Goal: Transaction & Acquisition: Purchase product/service

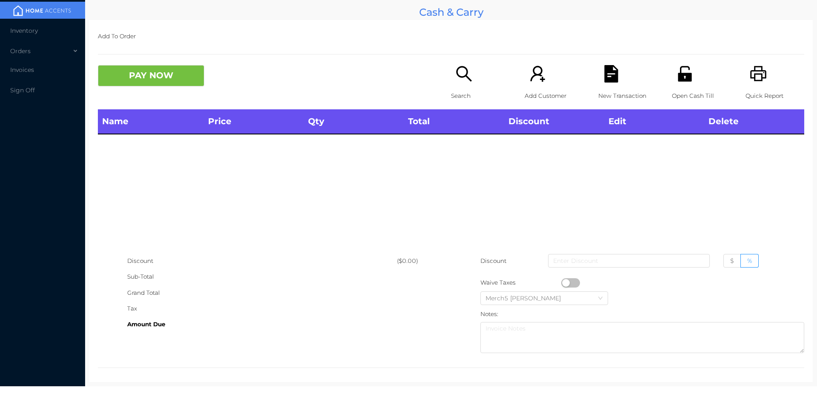
click at [461, 77] on icon "icon: search" at bounding box center [463, 73] width 17 height 17
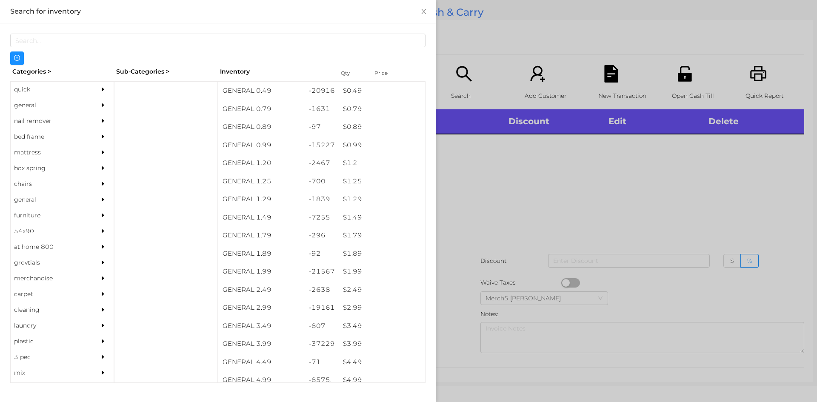
click at [99, 111] on div at bounding box center [105, 105] width 17 height 16
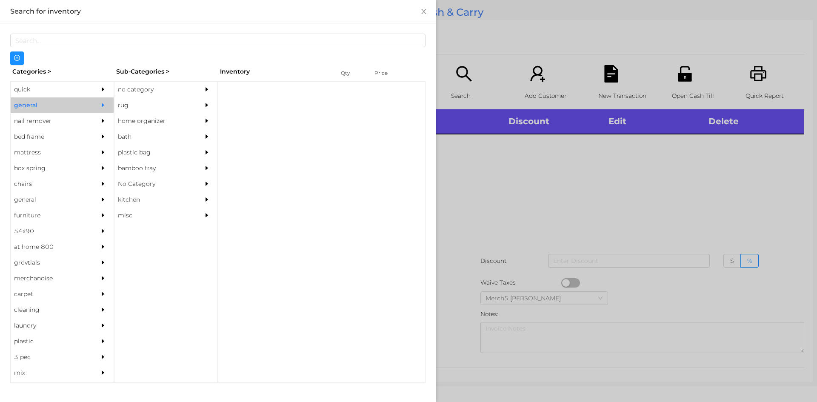
click at [151, 91] on div "no category" at bounding box center [152, 90] width 77 height 16
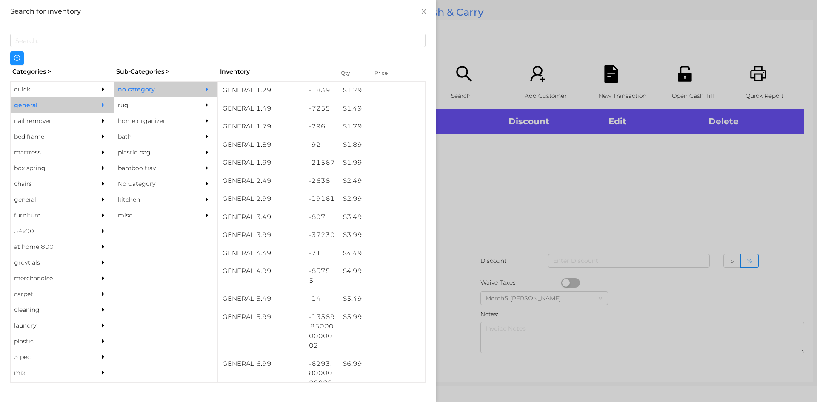
scroll to position [88, 0]
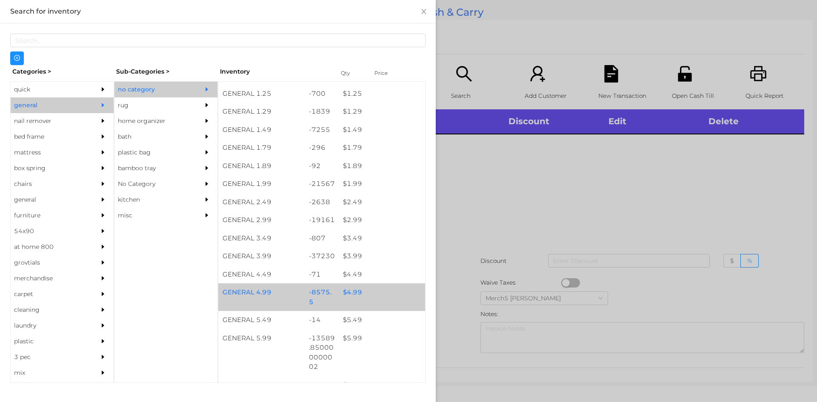
click at [379, 290] on div "$ 4.99" at bounding box center [382, 292] width 86 height 18
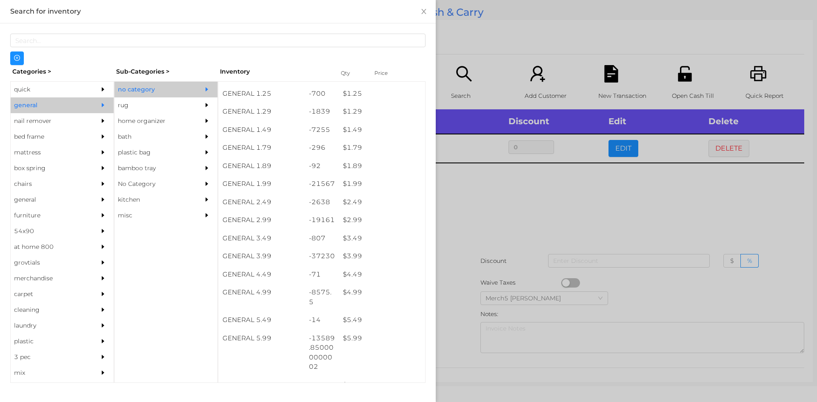
click at [478, 221] on div at bounding box center [408, 201] width 817 height 402
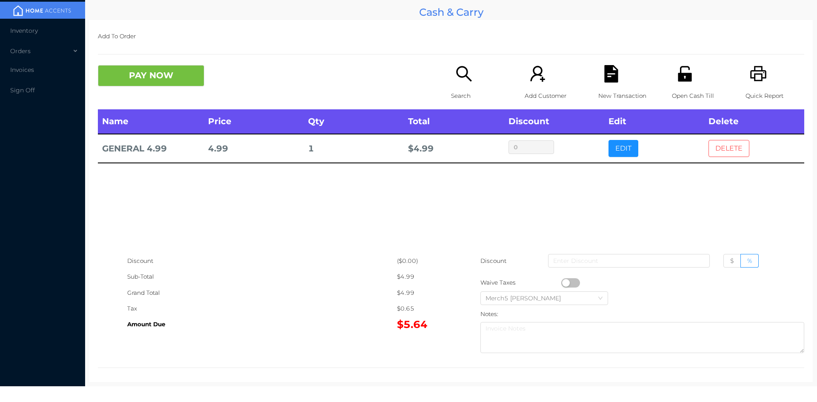
click at [743, 146] on button "DELETE" at bounding box center [729, 148] width 41 height 17
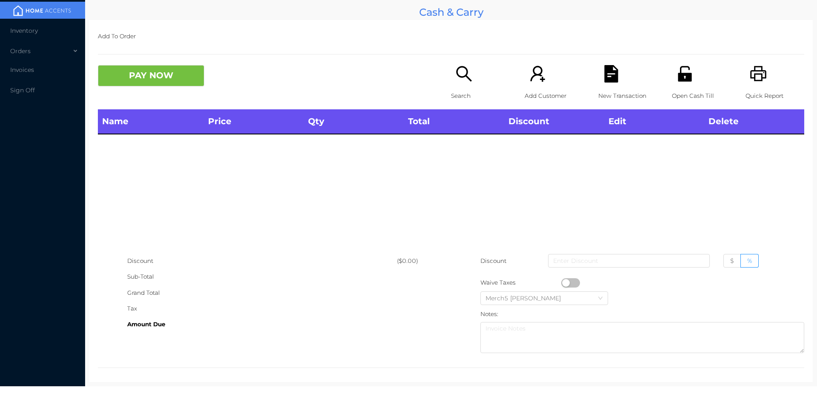
click at [464, 83] on div "Search" at bounding box center [480, 87] width 59 height 44
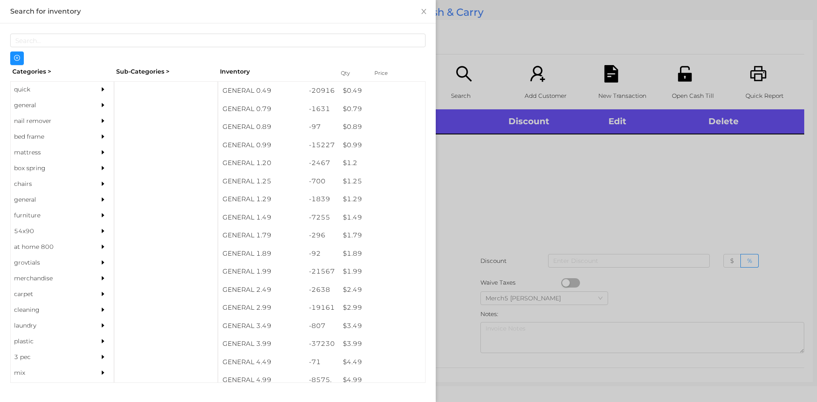
click at [99, 111] on div at bounding box center [105, 105] width 17 height 16
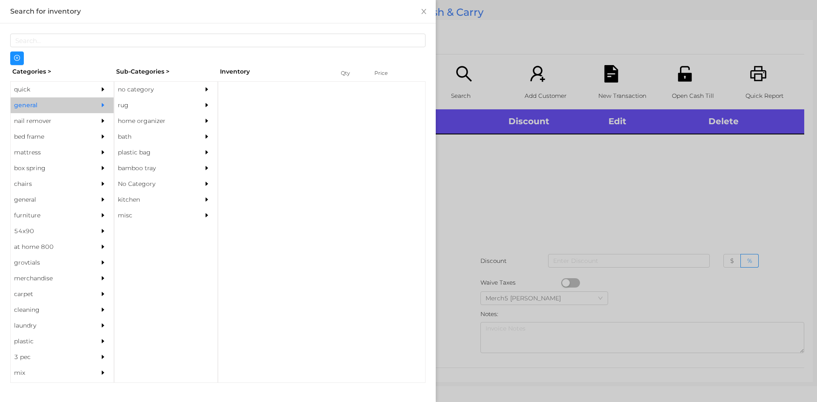
click at [197, 92] on div "no category" at bounding box center [165, 90] width 103 height 16
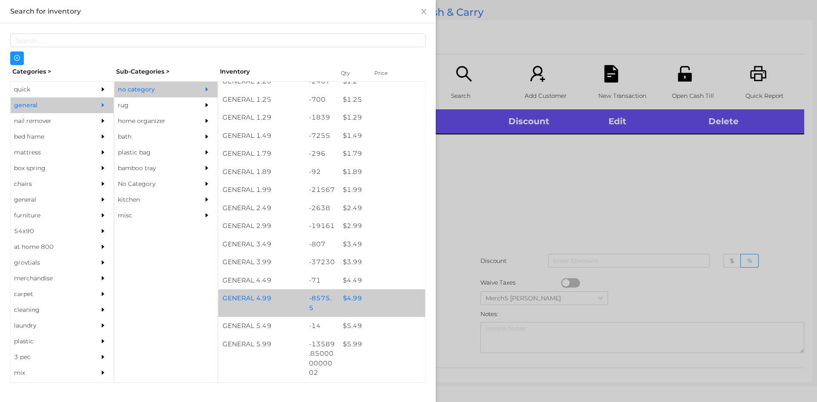
scroll to position [213, 0]
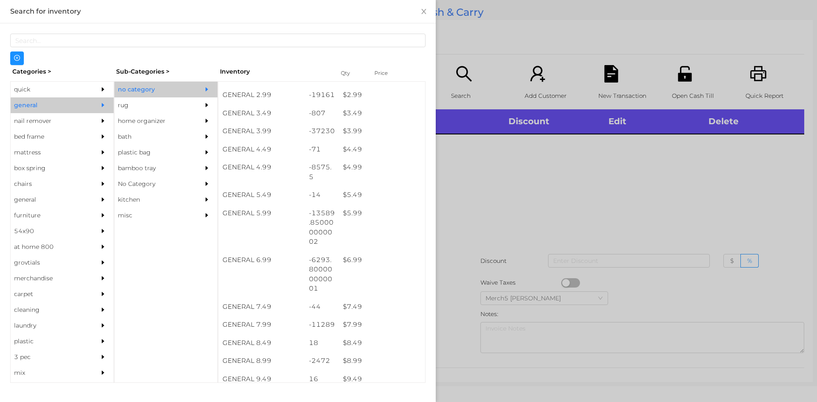
click at [477, 173] on div at bounding box center [408, 201] width 817 height 402
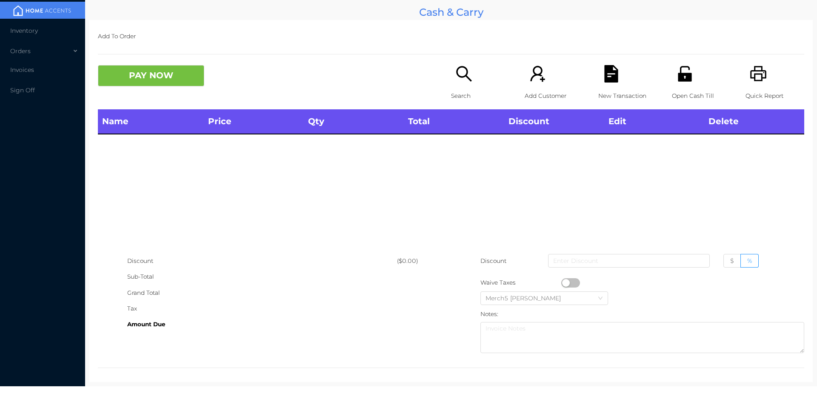
click at [465, 89] on p "Search" at bounding box center [480, 96] width 59 height 16
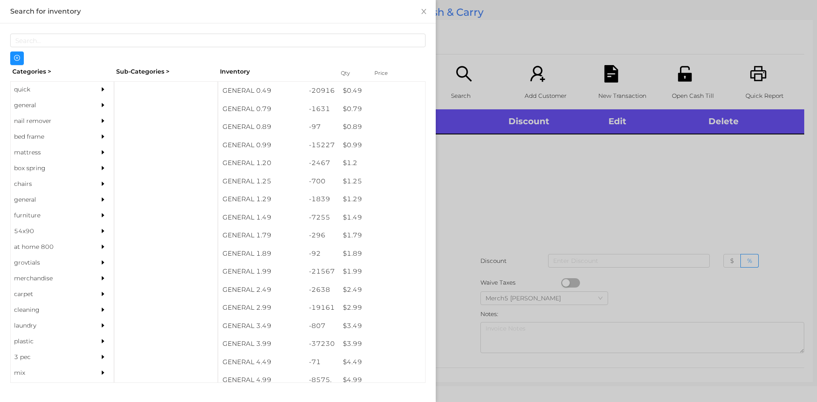
click at [100, 106] on icon "icon: caret-right" at bounding box center [103, 105] width 6 height 6
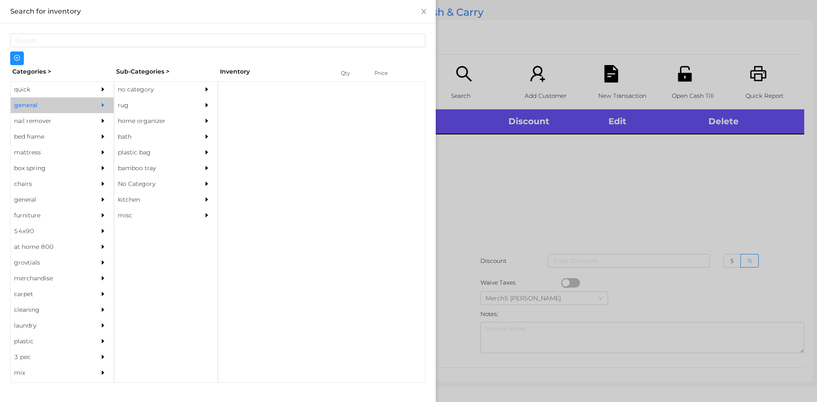
click at [169, 89] on div "no category" at bounding box center [152, 90] width 77 height 16
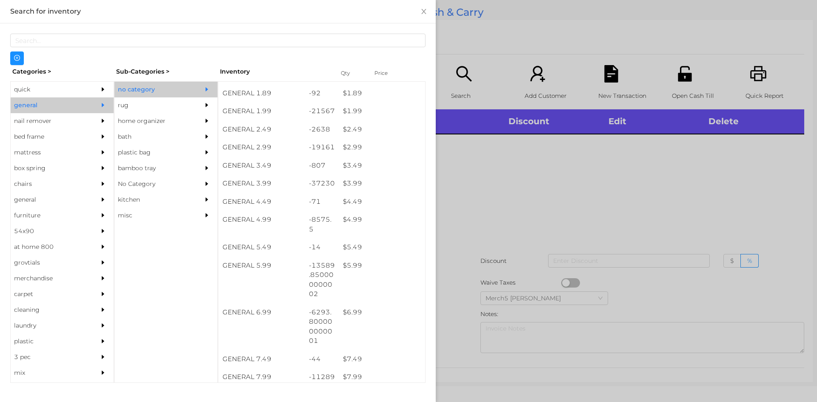
scroll to position [160, 0]
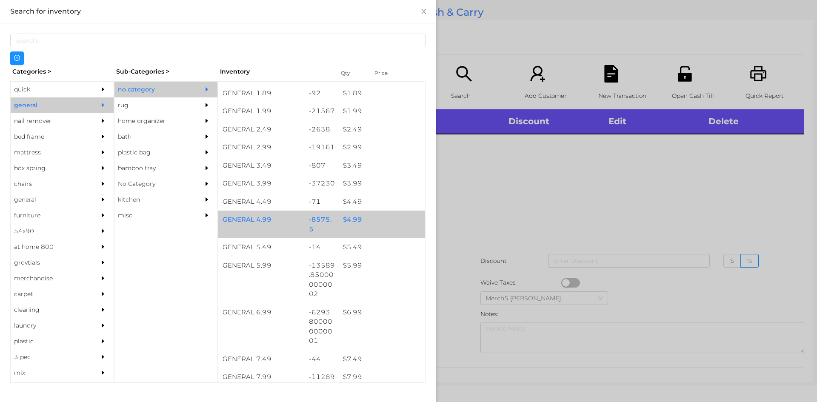
click at [385, 216] on div "$ 4.99" at bounding box center [382, 220] width 86 height 18
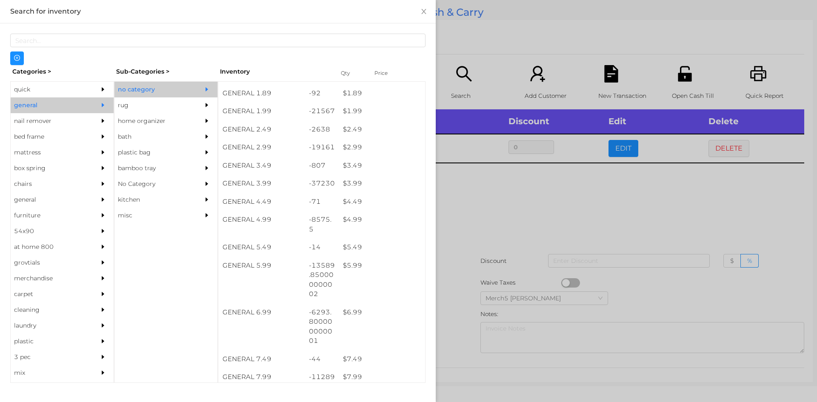
click at [530, 225] on div at bounding box center [408, 201] width 817 height 402
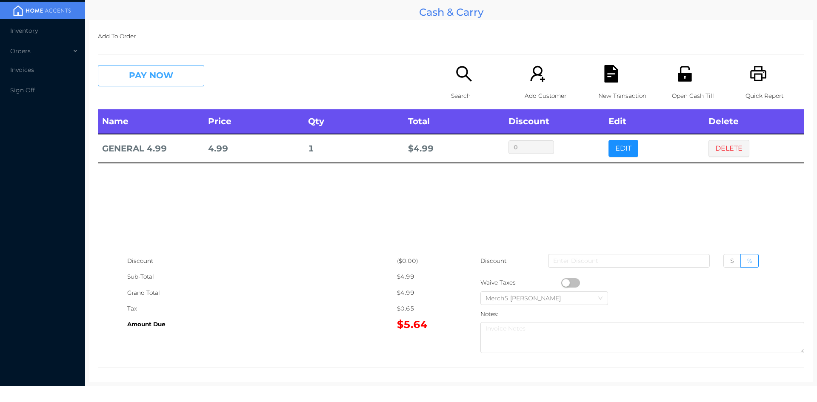
click at [202, 74] on button "PAY NOW" at bounding box center [151, 75] width 106 height 21
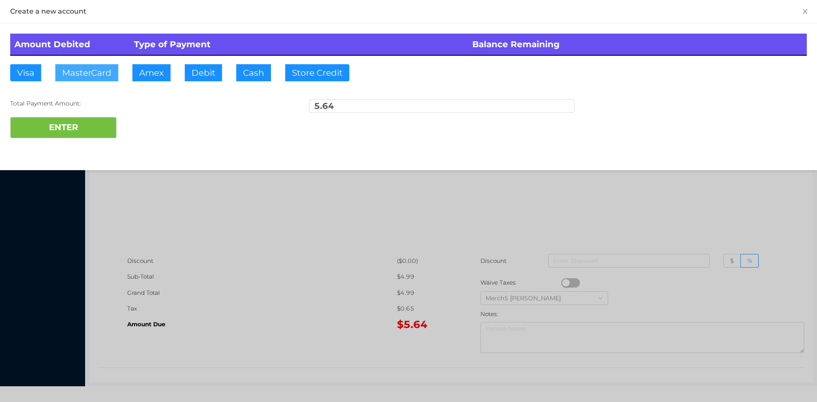
click at [95, 71] on button "MasterCard" at bounding box center [86, 72] width 63 height 17
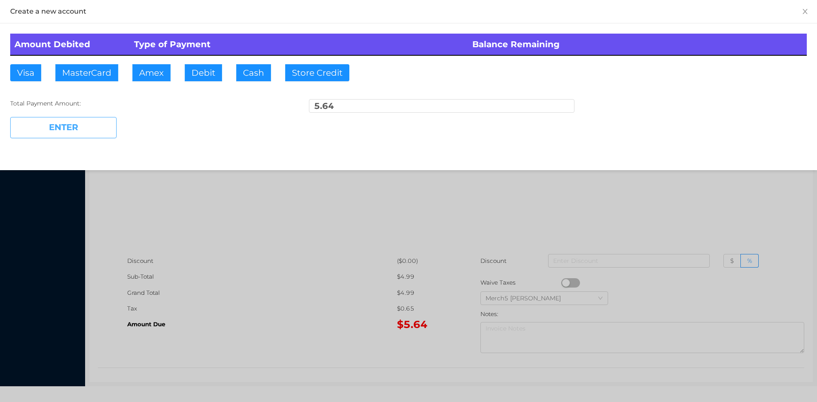
click at [96, 134] on button "ENTER" at bounding box center [63, 127] width 106 height 21
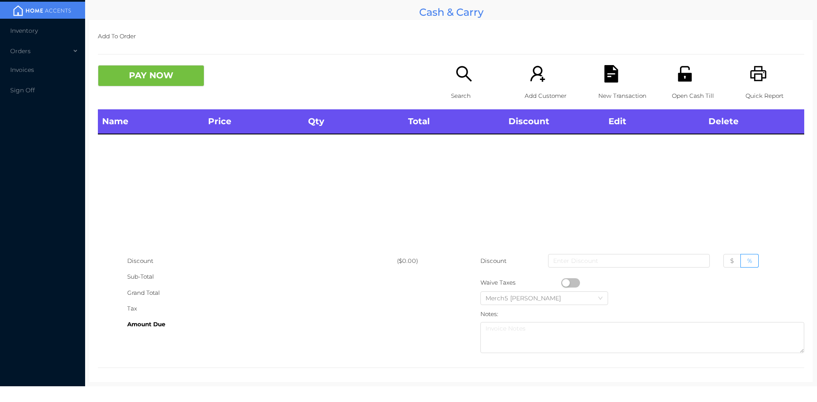
click at [753, 73] on icon "icon: printer" at bounding box center [758, 73] width 17 height 17
click at [456, 72] on icon "icon: search" at bounding box center [463, 73] width 17 height 17
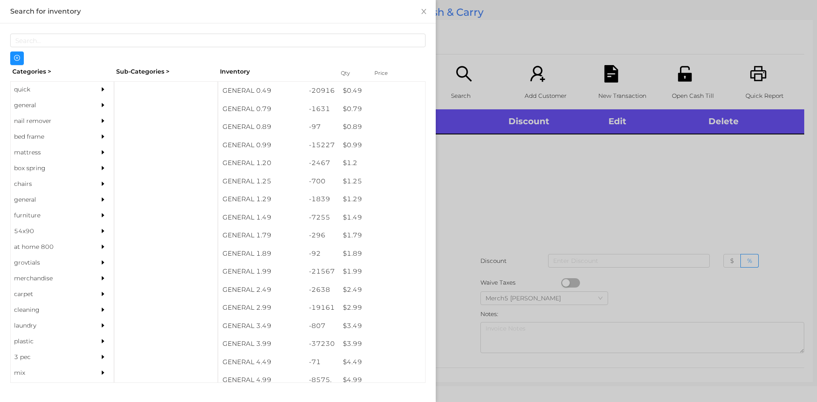
click at [88, 104] on div "general" at bounding box center [62, 105] width 103 height 16
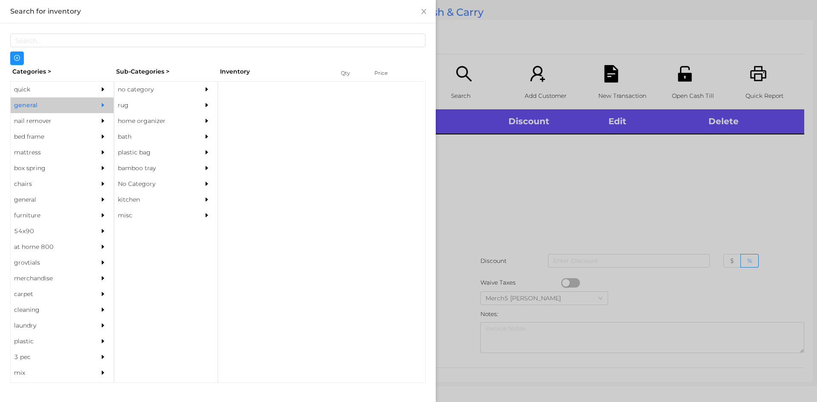
click at [212, 92] on div at bounding box center [208, 90] width 17 height 16
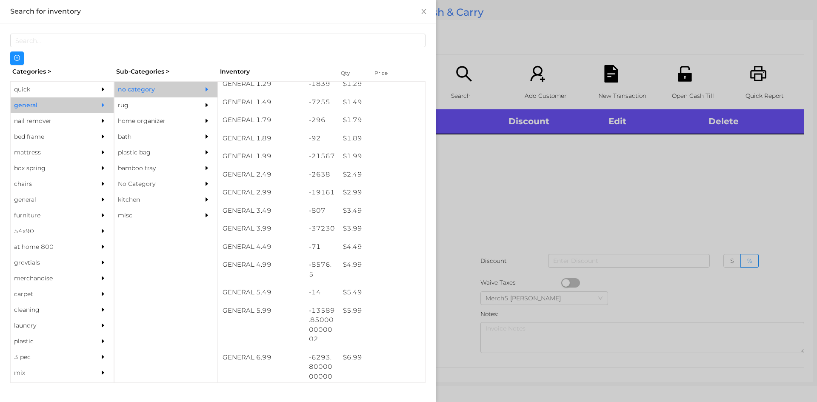
scroll to position [128, 0]
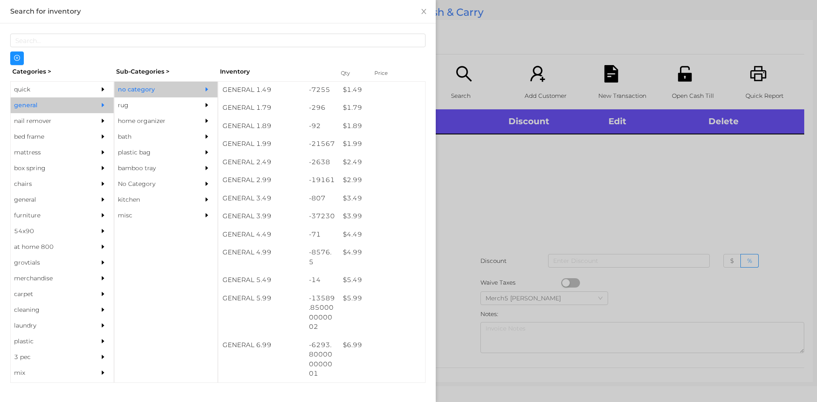
click at [580, 187] on div at bounding box center [408, 201] width 817 height 402
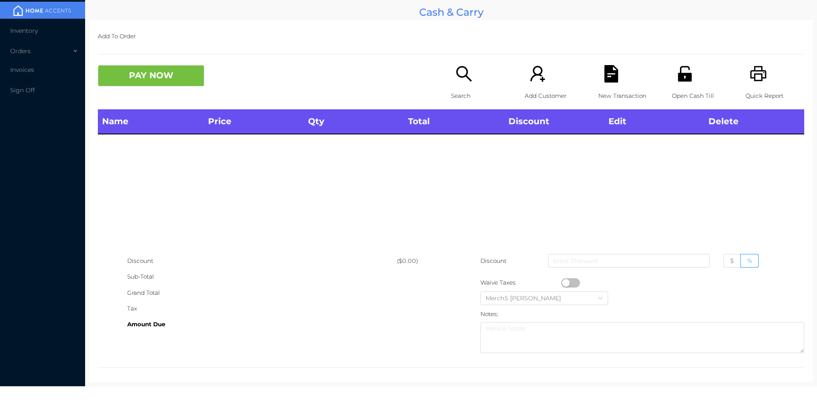
click at [480, 83] on div "Search" at bounding box center [480, 87] width 59 height 44
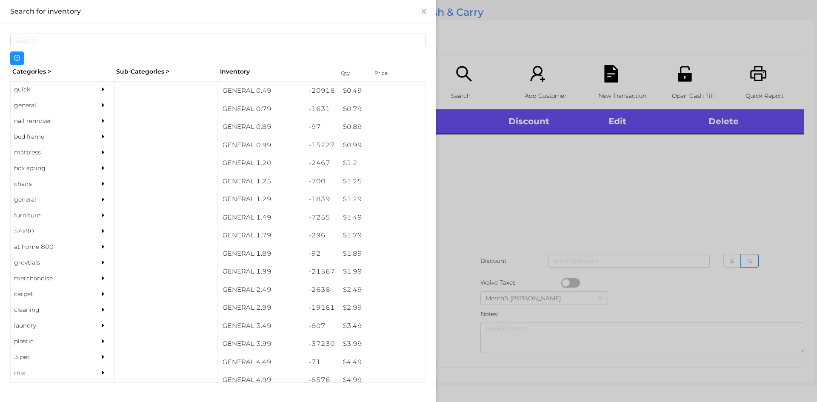
click at [28, 103] on div "general" at bounding box center [49, 105] width 77 height 16
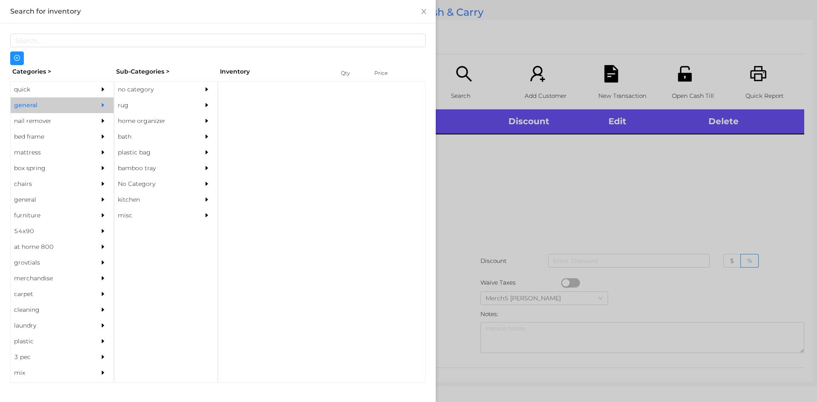
click at [167, 89] on div "no category" at bounding box center [152, 90] width 77 height 16
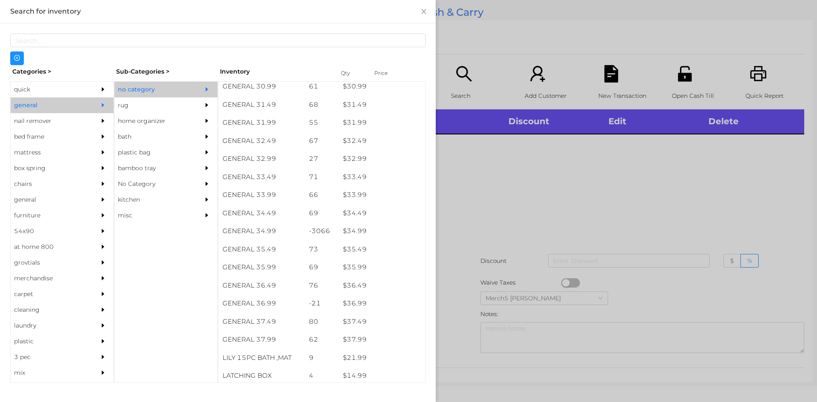
scroll to position [1322, 0]
click at [74, 82] on div "quick" at bounding box center [49, 90] width 77 height 16
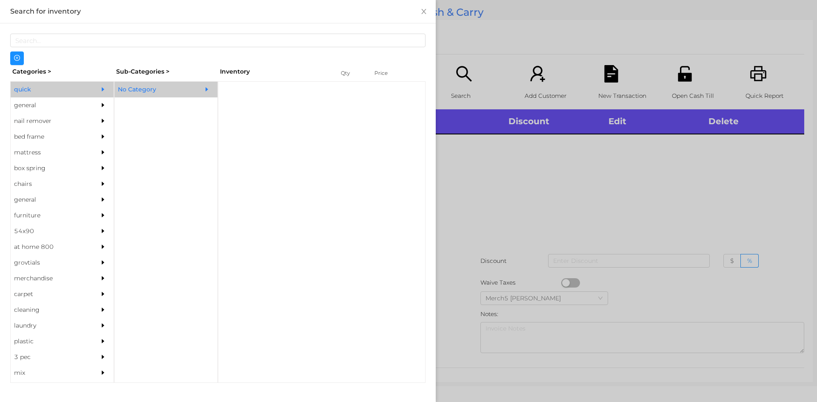
scroll to position [0, 0]
click at [218, 93] on div at bounding box center [322, 232] width 208 height 302
click at [200, 85] on div at bounding box center [208, 90] width 17 height 16
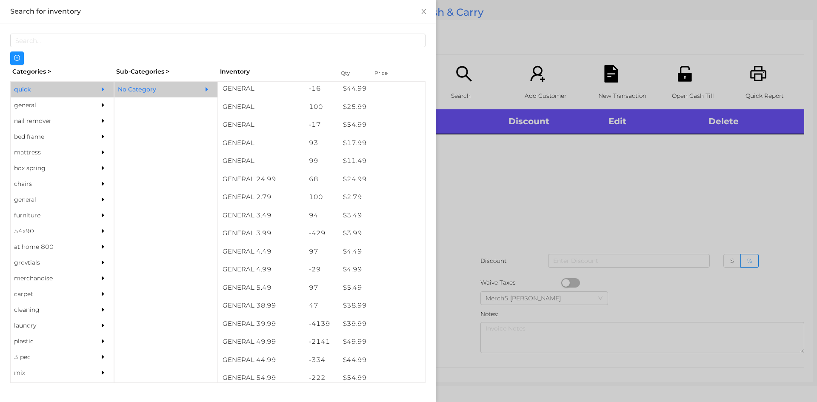
scroll to position [298, 0]
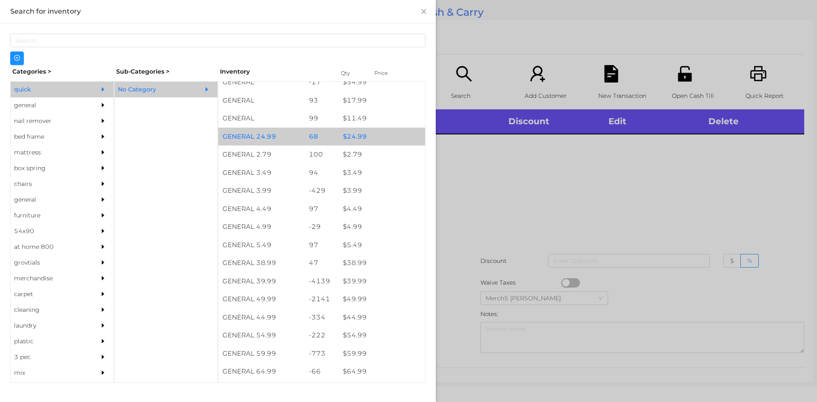
click at [270, 140] on div "GENERAL 24.99" at bounding box center [261, 137] width 86 height 18
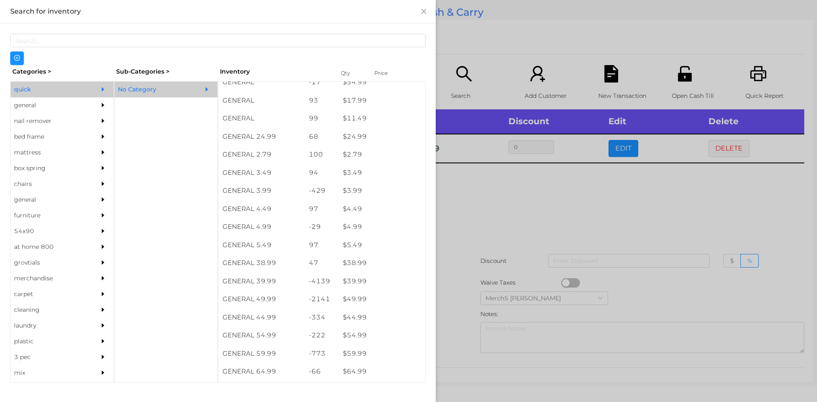
click at [455, 207] on div at bounding box center [408, 201] width 817 height 402
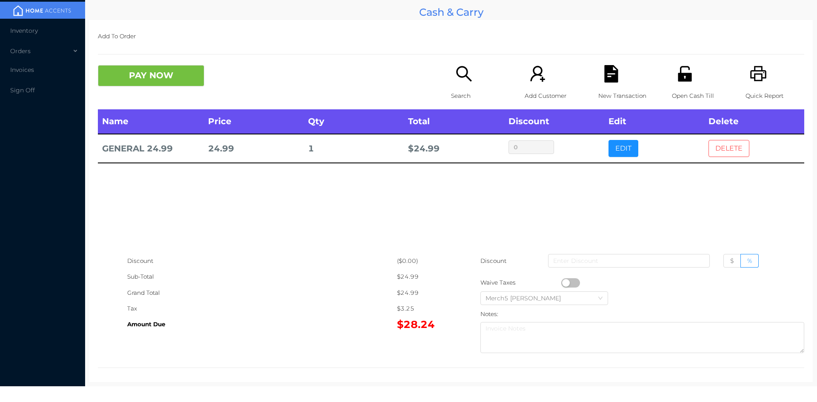
click at [727, 148] on button "DELETE" at bounding box center [729, 148] width 41 height 17
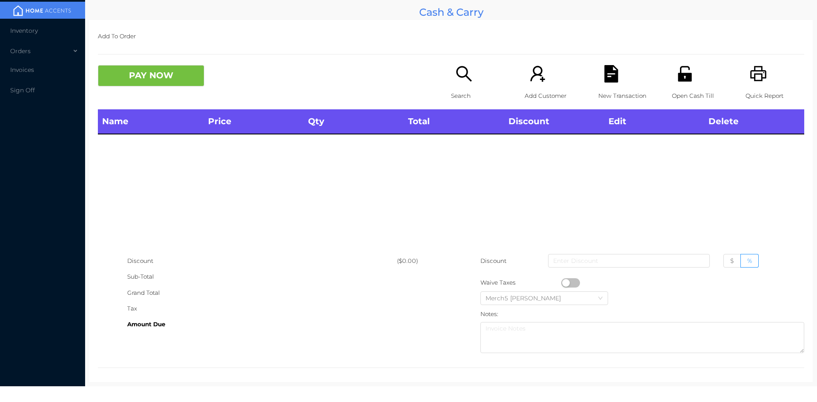
click at [455, 81] on icon "icon: search" at bounding box center [463, 73] width 17 height 17
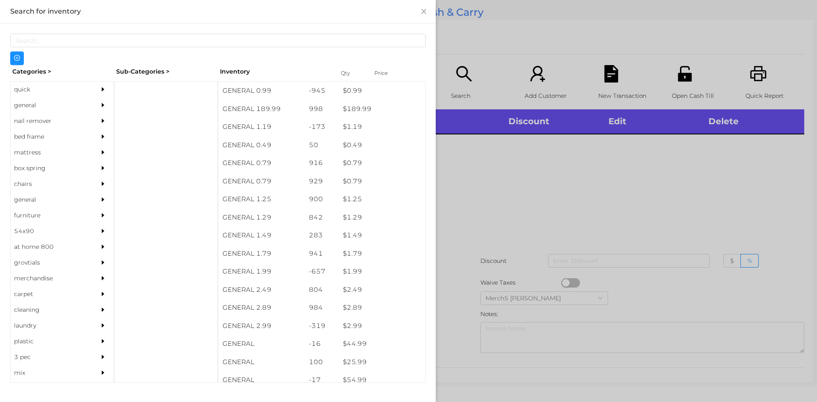
click at [584, 169] on div at bounding box center [408, 201] width 817 height 402
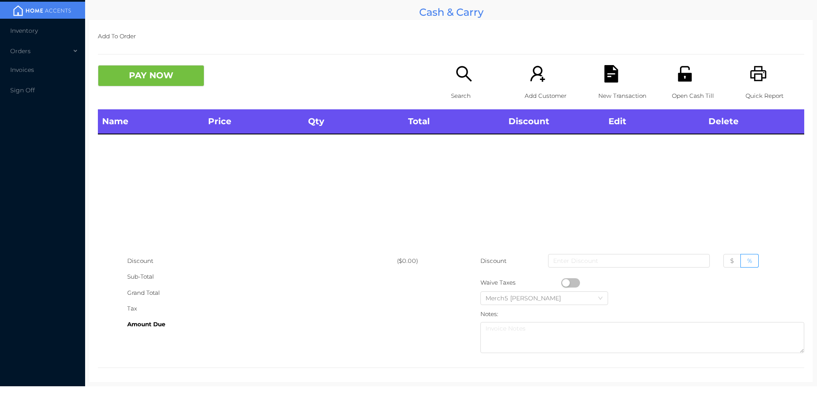
click at [460, 75] on icon "icon: search" at bounding box center [463, 73] width 17 height 17
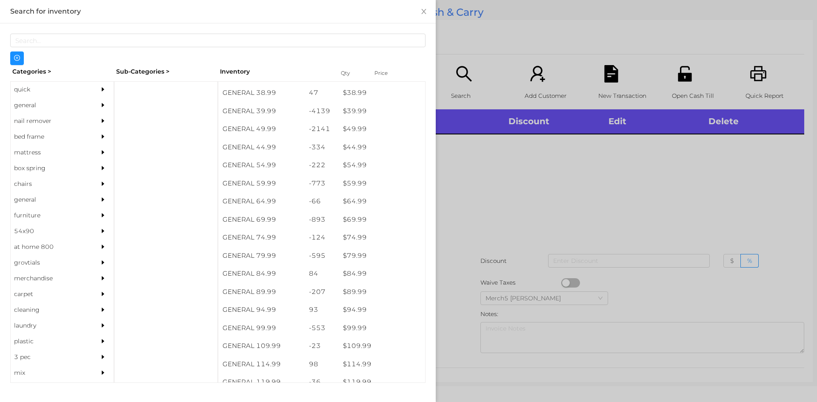
scroll to position [596, 0]
click at [63, 110] on div "general" at bounding box center [49, 105] width 77 height 16
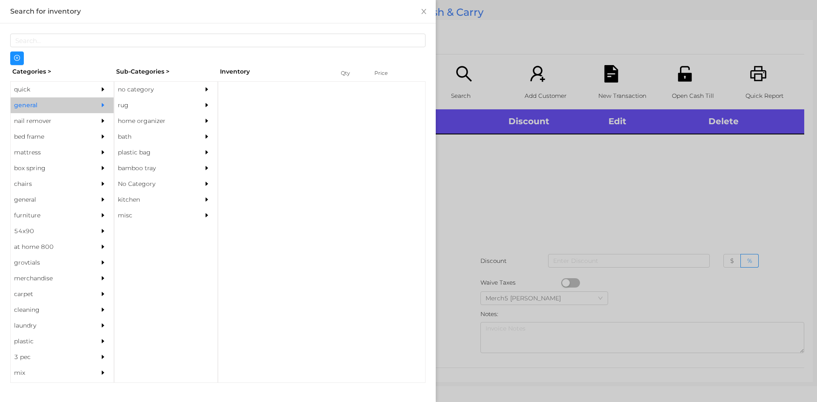
scroll to position [0, 0]
click at [152, 89] on div "no category" at bounding box center [152, 90] width 77 height 16
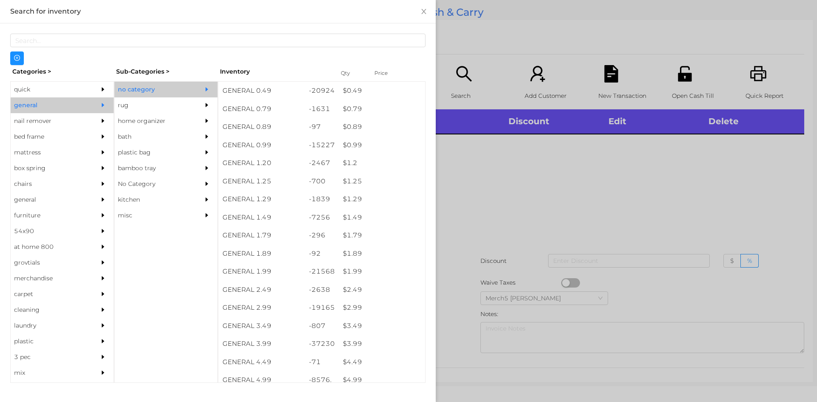
click at [631, 199] on div at bounding box center [408, 201] width 817 height 402
